Goal: Task Accomplishment & Management: Manage account settings

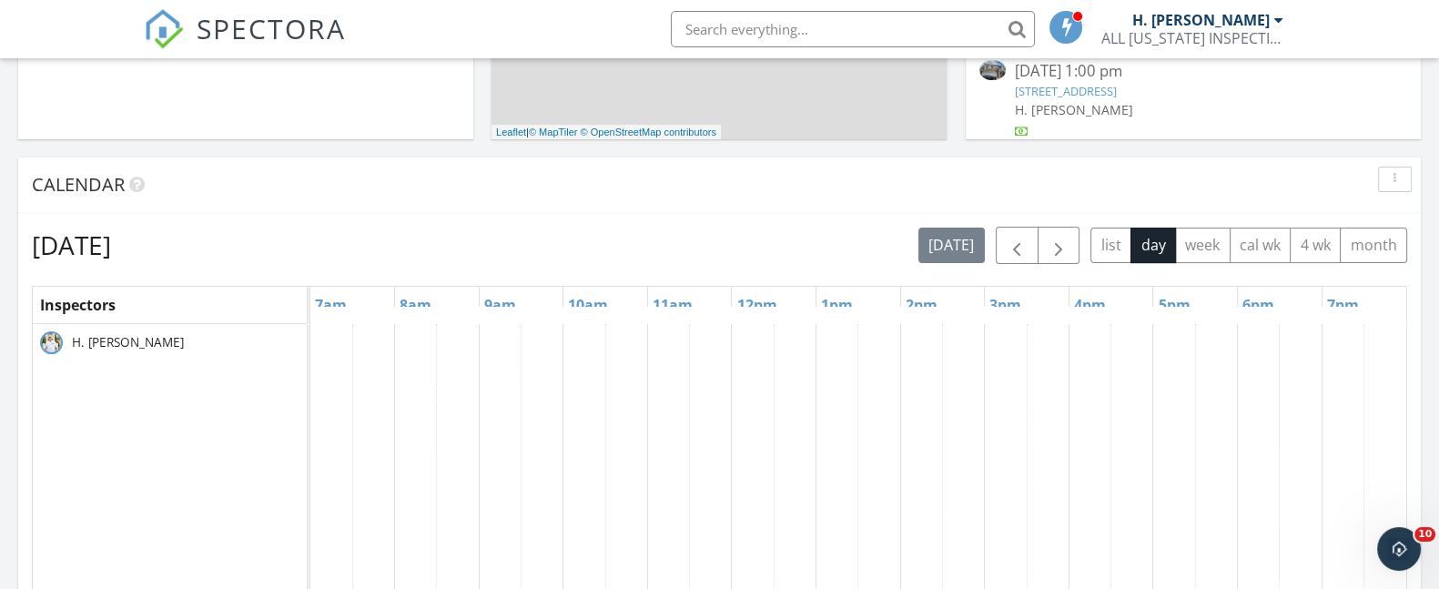
scroll to position [612, 0]
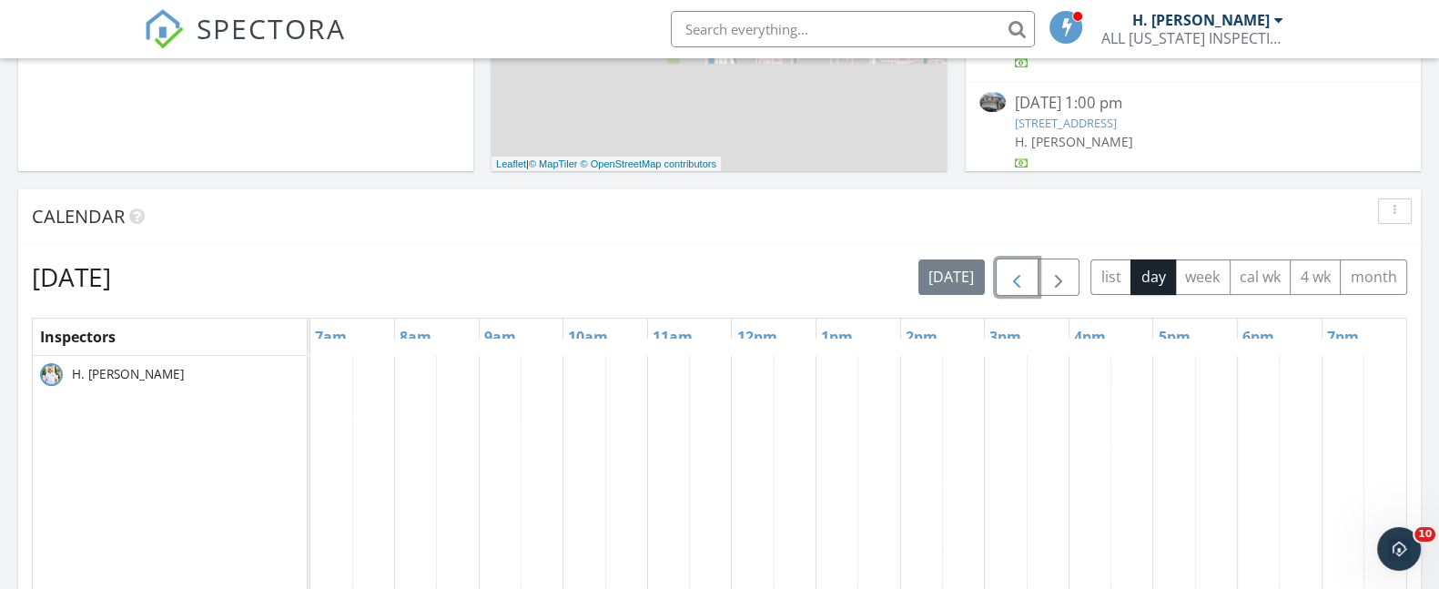
click at [1013, 279] on span "button" at bounding box center [1017, 278] width 22 height 22
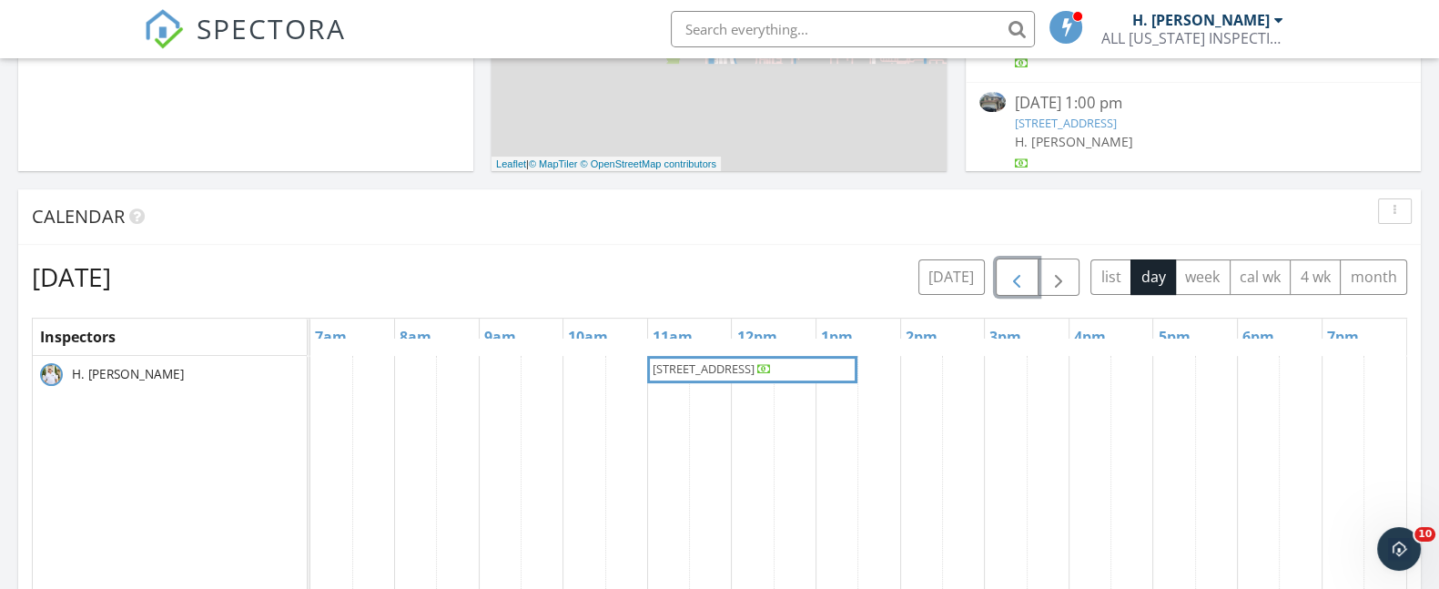
click at [713, 362] on span "[STREET_ADDRESS]" at bounding box center [704, 368] width 102 height 16
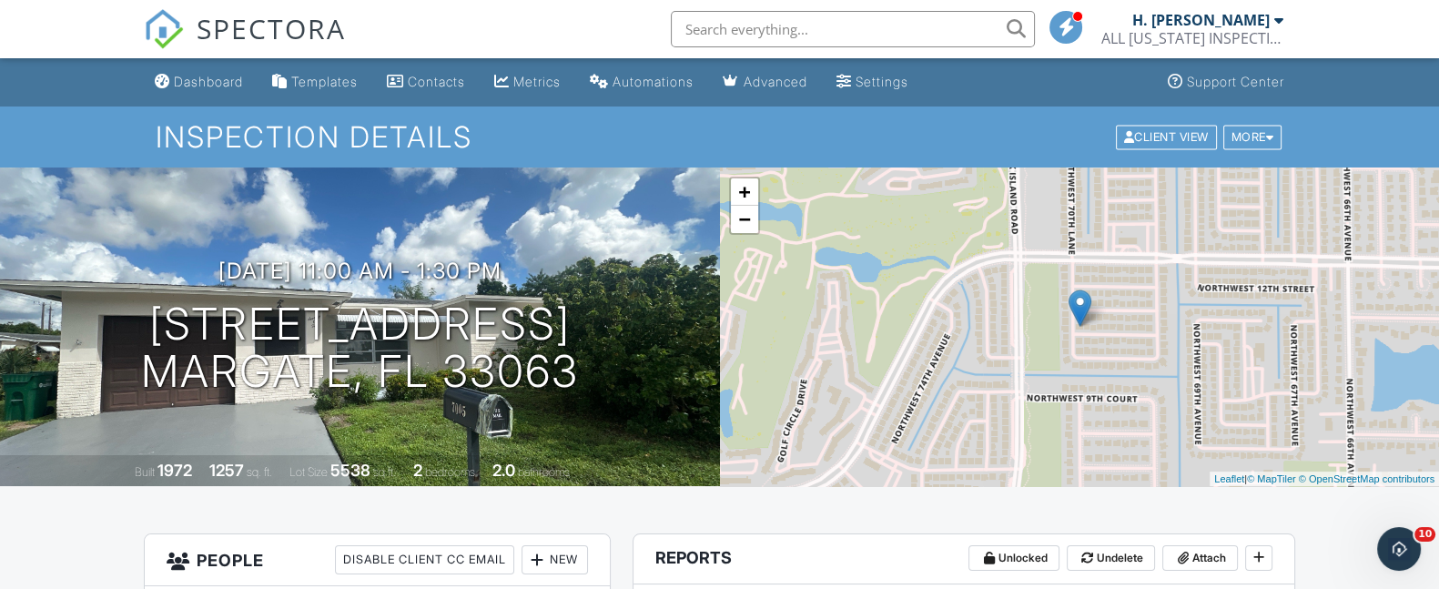
click at [624, 262] on div "09/26/2025 11:00 am - 1:30 pm 7005 NW 11th St Margate, FL 33063" at bounding box center [360, 326] width 720 height 137
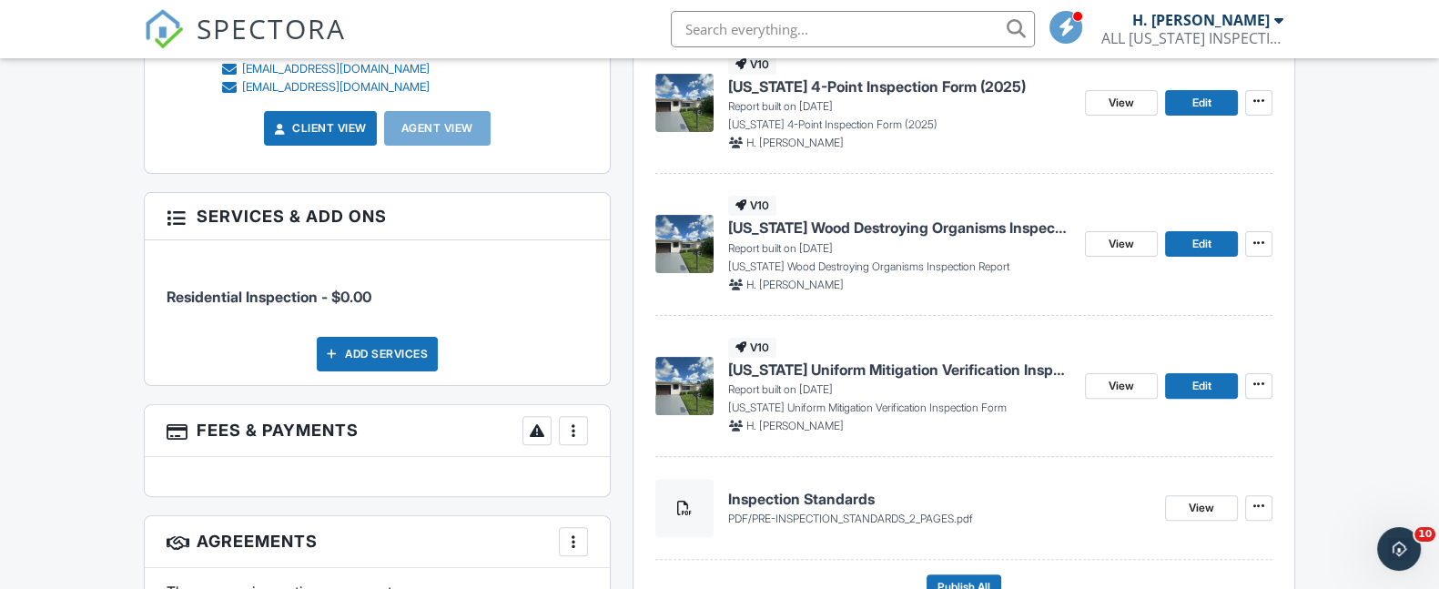
scroll to position [690, 0]
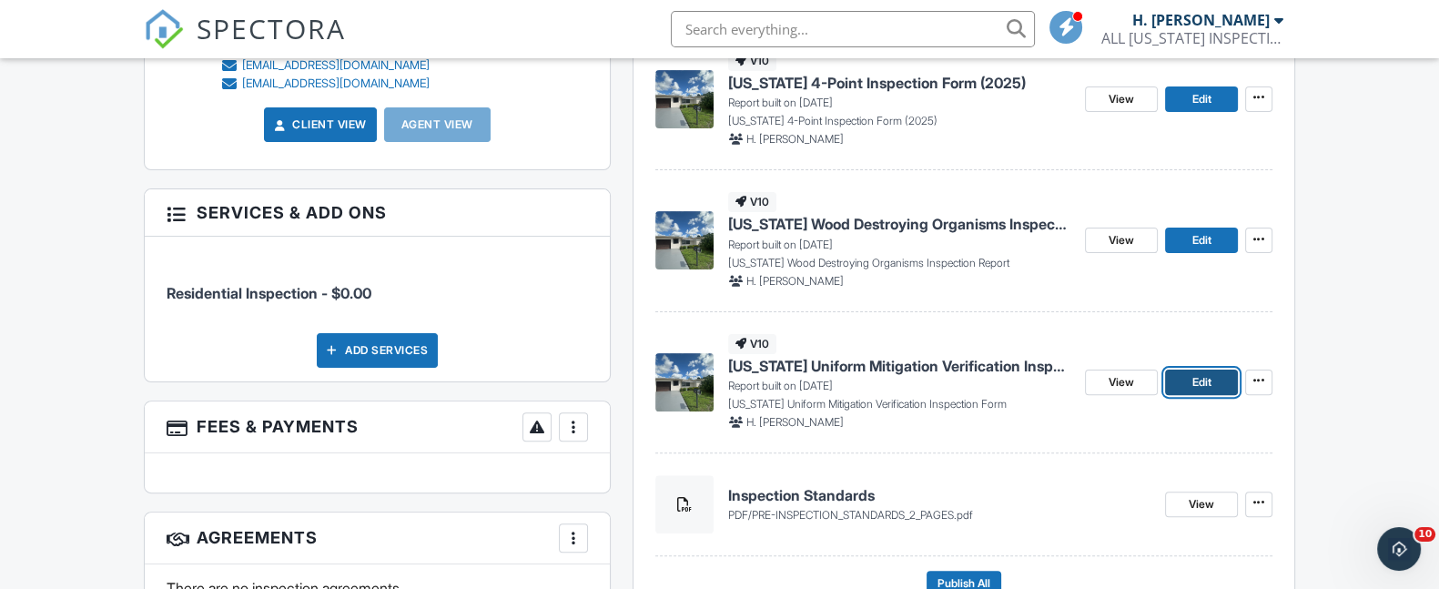
click at [1201, 380] on span "Edit" at bounding box center [1200, 382] width 19 height 18
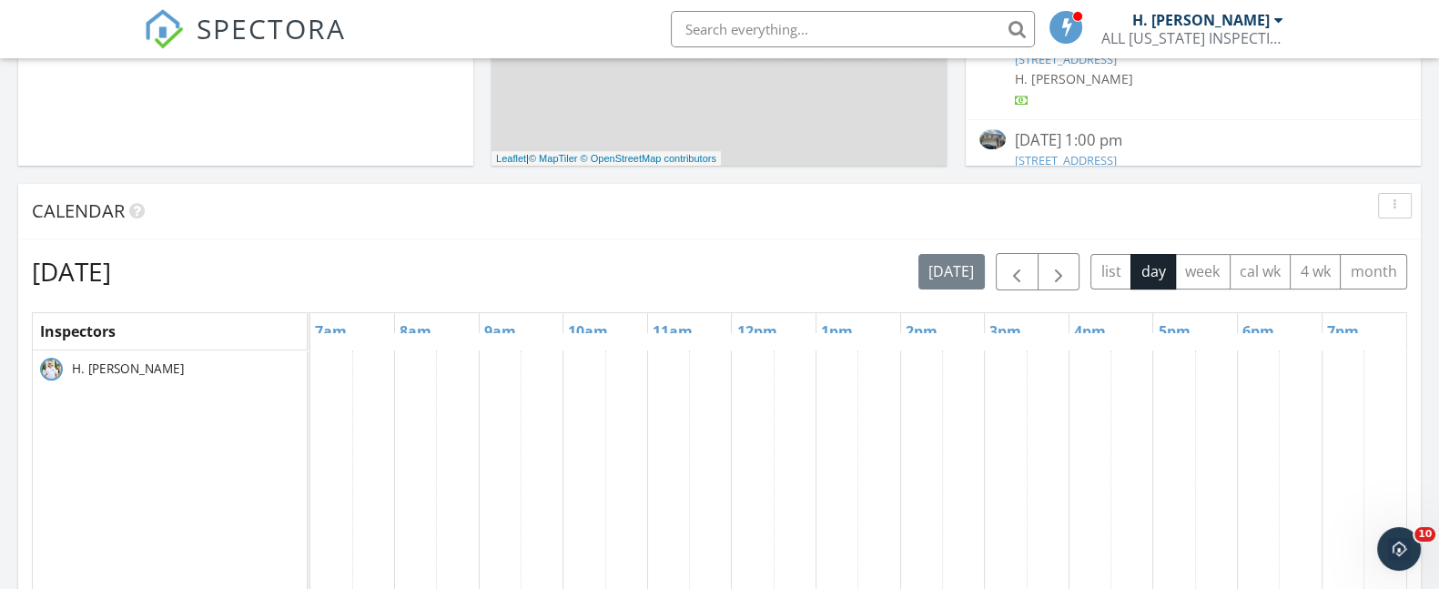
scroll to position [632, 0]
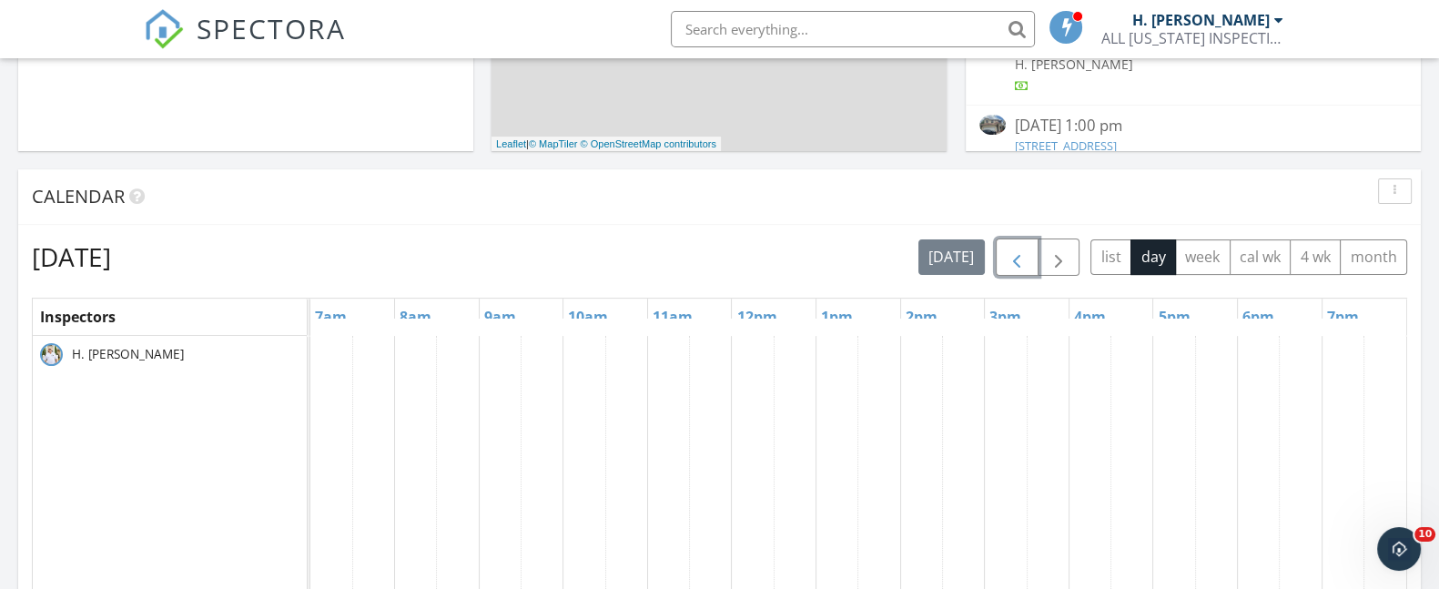
click at [1008, 270] on button "button" at bounding box center [1017, 256] width 43 height 37
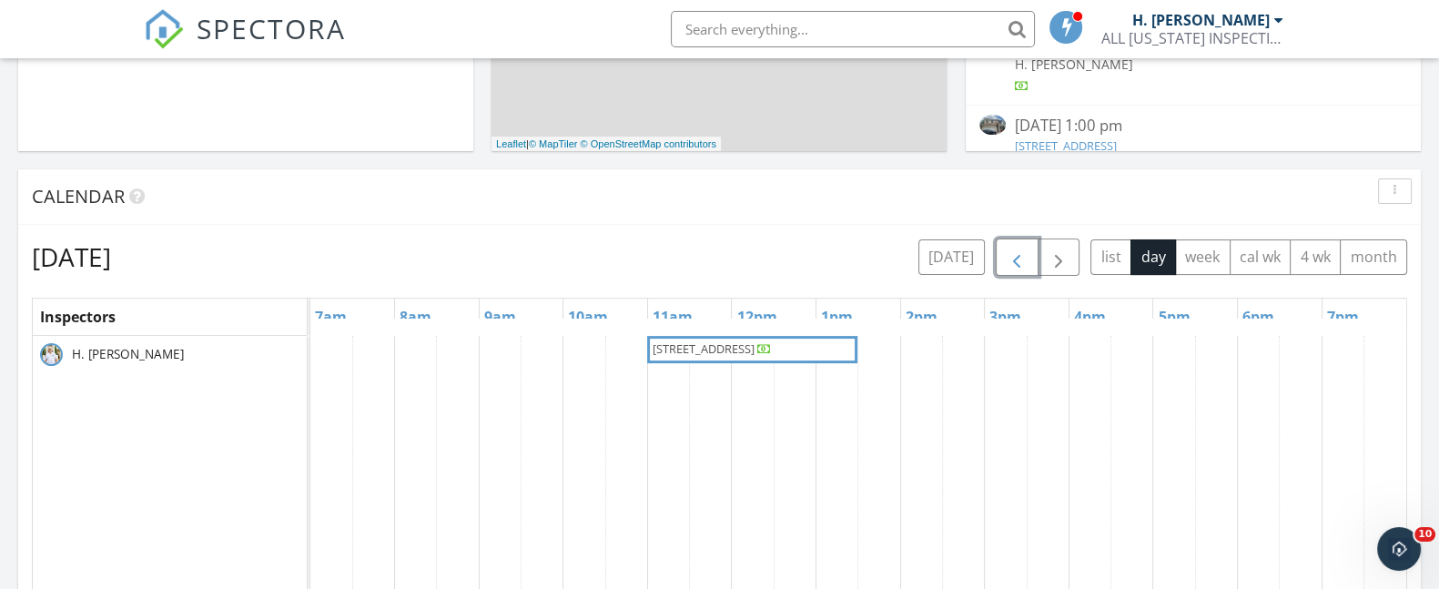
click at [698, 346] on span "7005 NW 11th St , Margate 33063" at bounding box center [704, 348] width 102 height 16
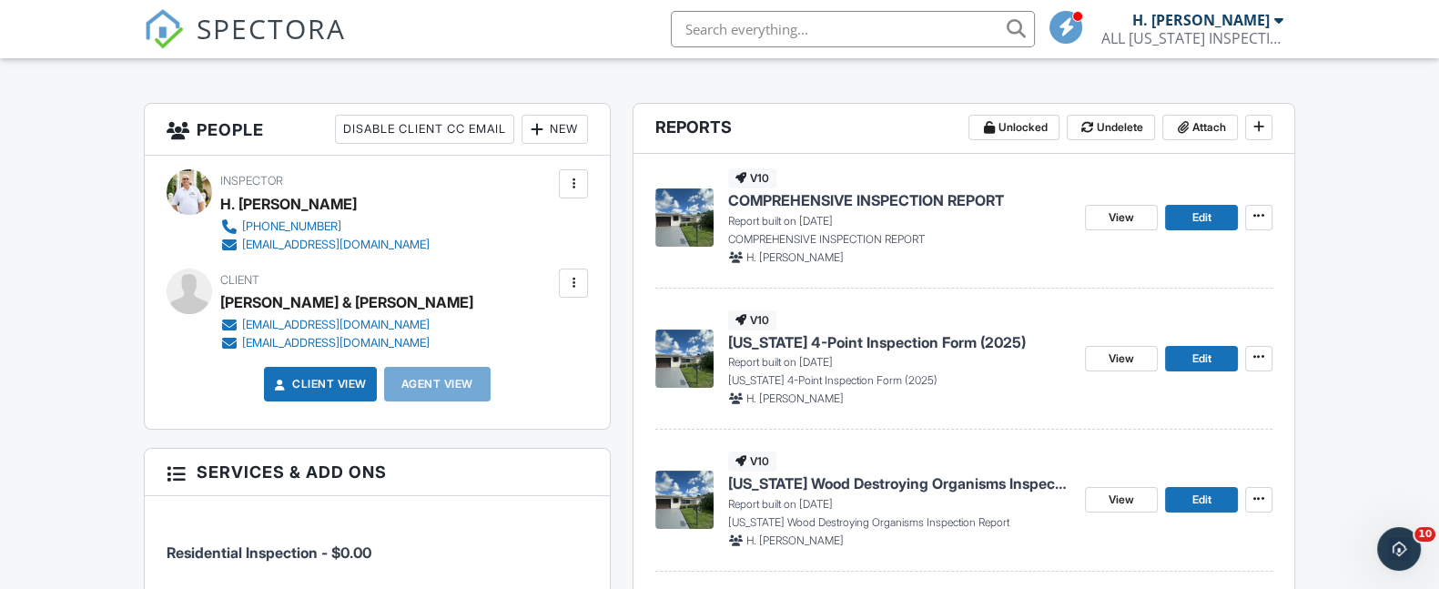
scroll to position [528, 0]
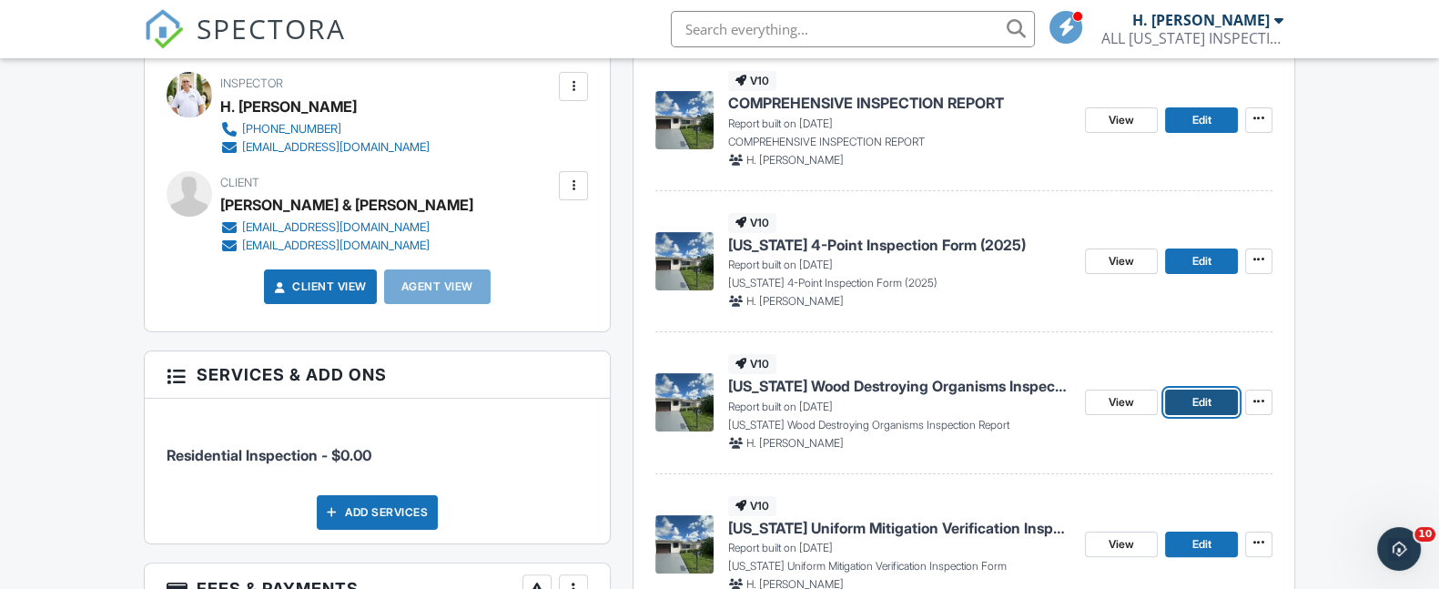
click at [1196, 396] on span "Edit" at bounding box center [1200, 402] width 19 height 18
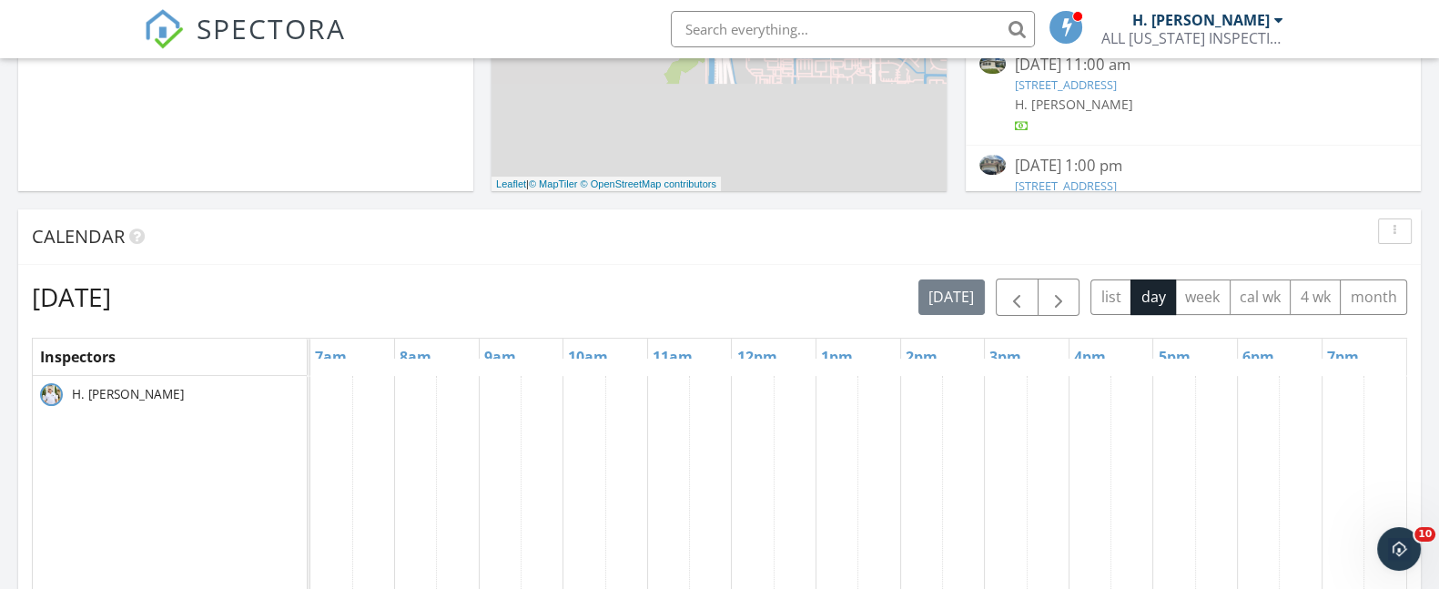
scroll to position [528, 0]
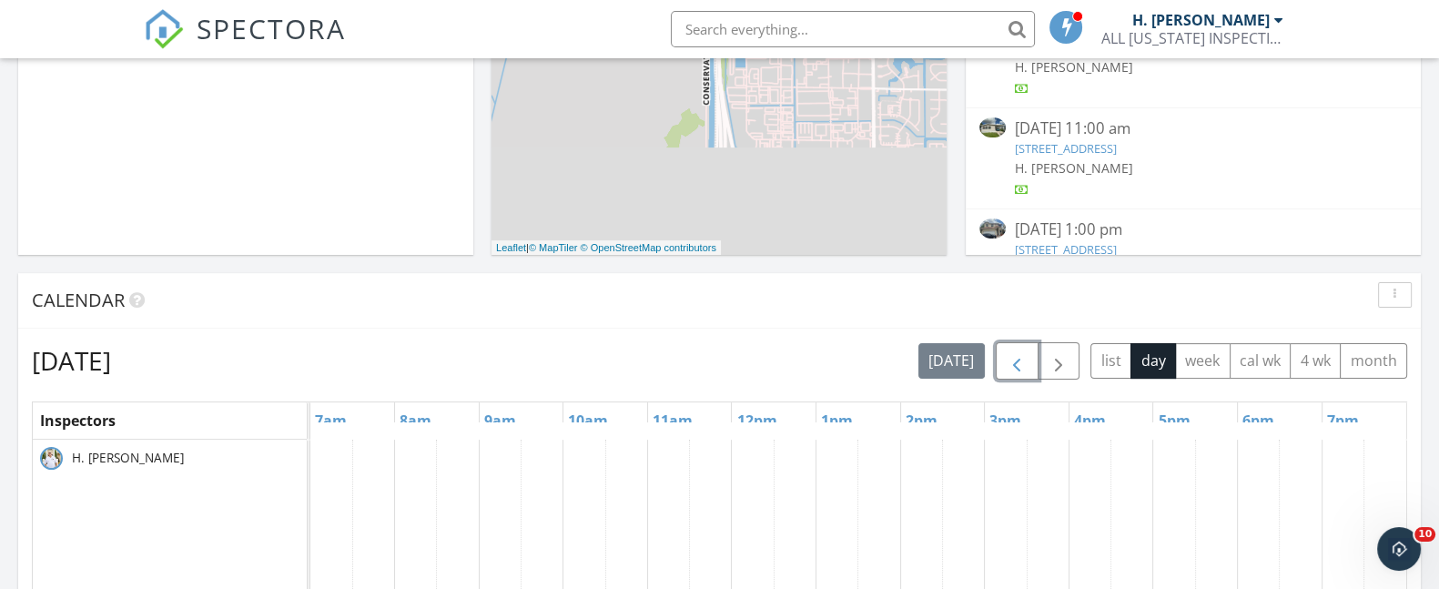
click at [1017, 359] on span "button" at bounding box center [1017, 361] width 22 height 22
click at [1016, 362] on span "button" at bounding box center [1017, 361] width 22 height 22
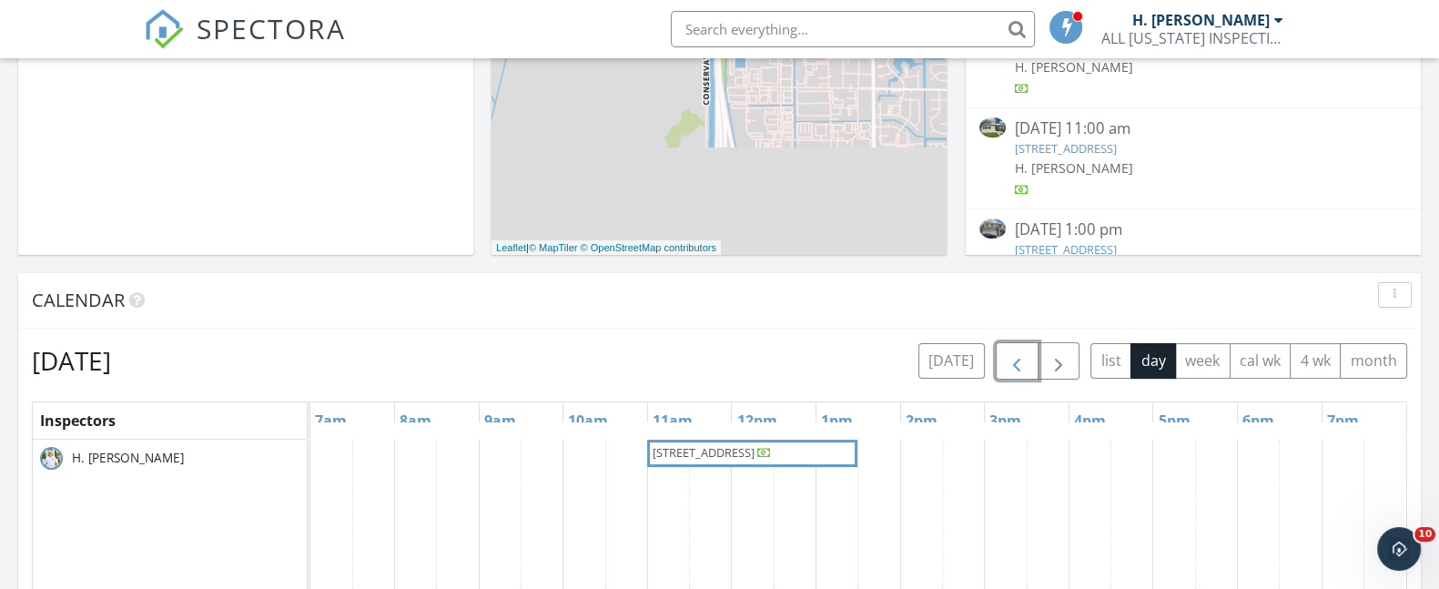
click at [733, 451] on span "[STREET_ADDRESS]" at bounding box center [704, 452] width 102 height 16
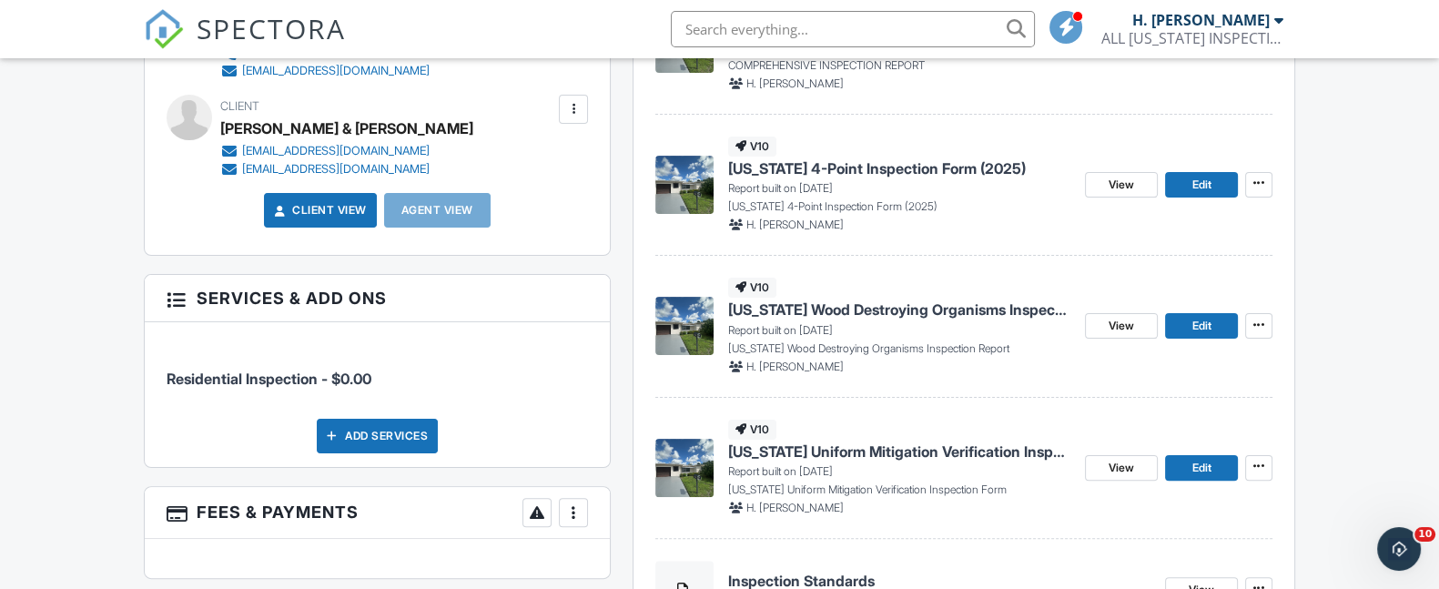
scroll to position [687, 0]
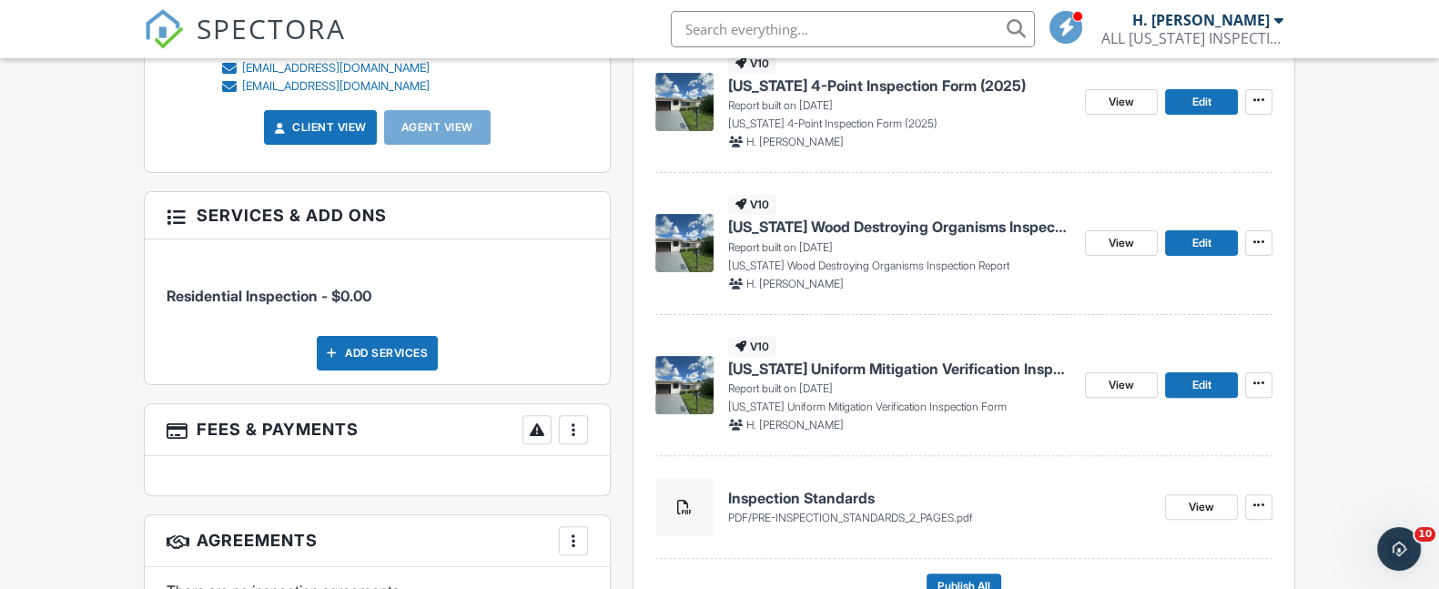
drag, startPoint x: 1447, startPoint y: 140, endPoint x: 1433, endPoint y: 299, distance: 159.0
click at [1193, 389] on span "Edit" at bounding box center [1200, 385] width 19 height 18
